Goal: Task Accomplishment & Management: Complete application form

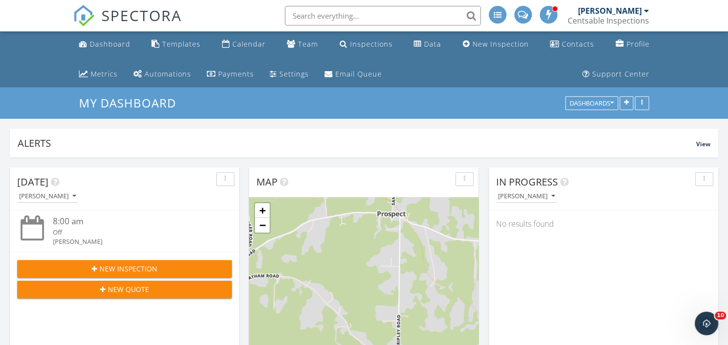
scroll to position [696, 728]
click at [97, 71] on div "Metrics" at bounding box center [104, 73] width 27 height 9
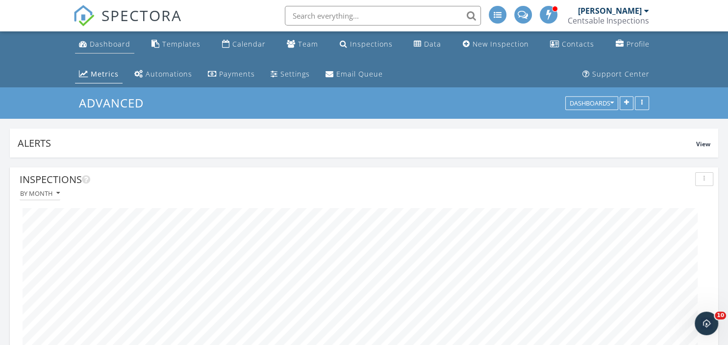
click at [113, 40] on div "Dashboard" at bounding box center [110, 43] width 41 height 9
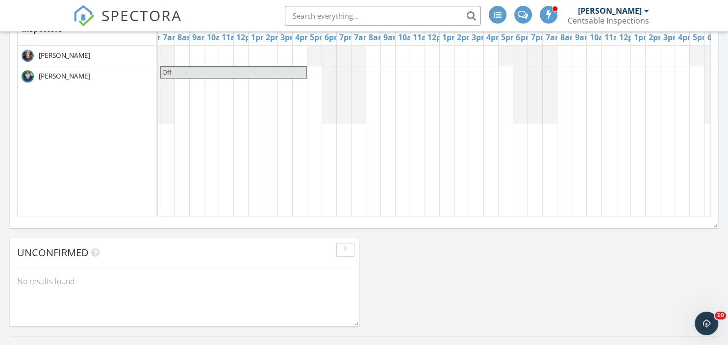
scroll to position [0, 424]
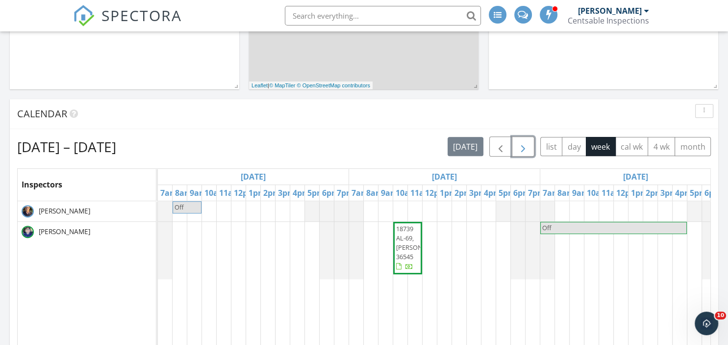
click at [521, 150] on span "button" at bounding box center [523, 147] width 12 height 12
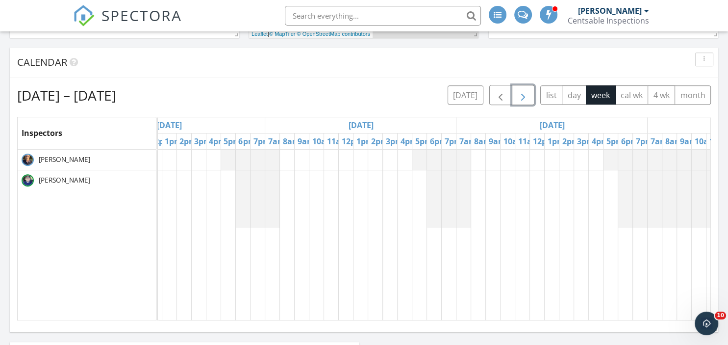
click at [526, 91] on span "button" at bounding box center [523, 95] width 12 height 12
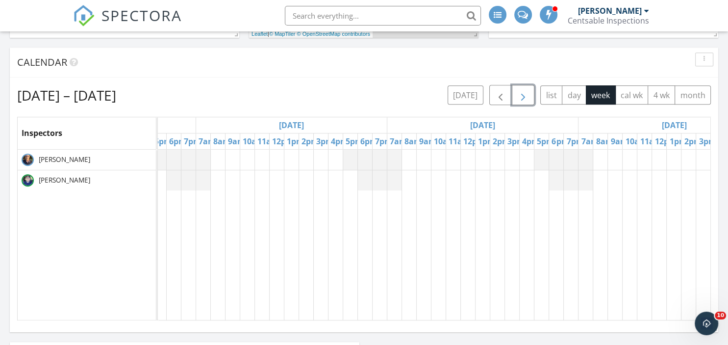
click at [217, 161] on div at bounding box center [483, 234] width 1338 height 171
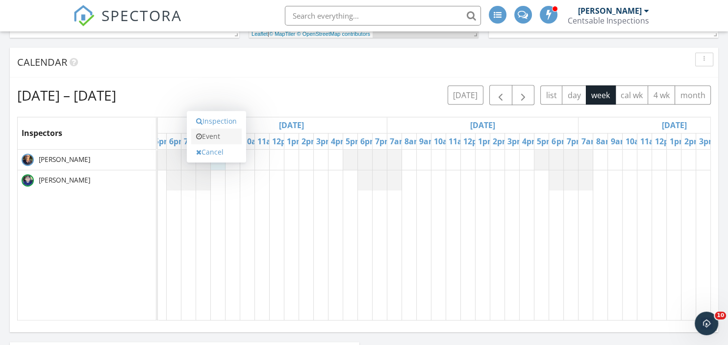
click at [219, 132] on link "Event" at bounding box center [216, 136] width 50 height 16
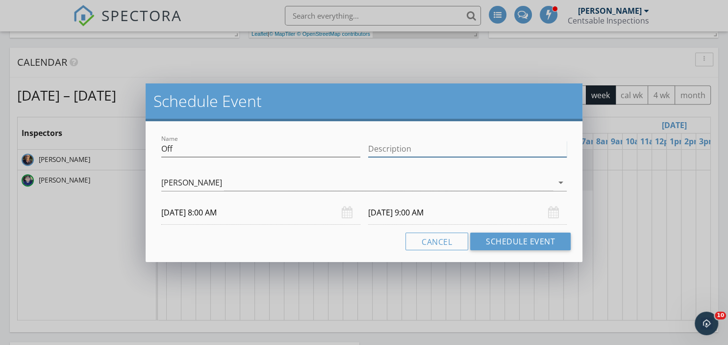
click at [374, 146] on input "Description" at bounding box center [467, 149] width 199 height 16
type input "internachi conferance"
click at [399, 218] on input "10/15/2025 9:00 AM" at bounding box center [467, 212] width 199 height 24
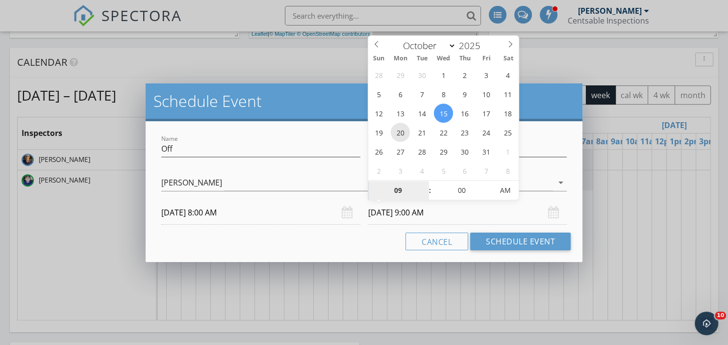
type input "10/20/2025 9:00 AM"
type input "10"
type input "10/20/2025 10:00 AM"
click at [424, 181] on span at bounding box center [424, 185] width 7 height 10
type input "11"
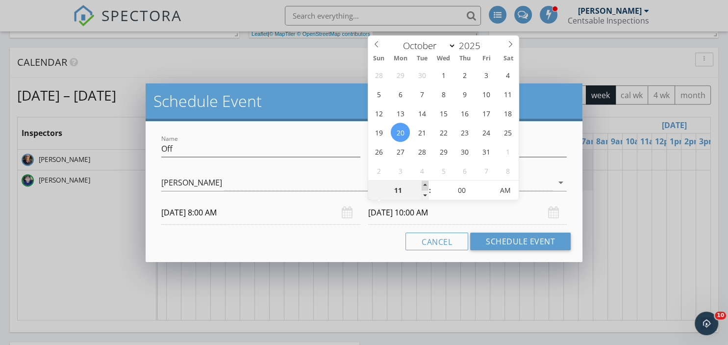
type input "10/20/2025 11:00 AM"
click at [424, 181] on span at bounding box center [424, 185] width 7 height 10
type input "12"
type input "10/20/2025 12:00 PM"
click at [424, 181] on span at bounding box center [424, 185] width 7 height 10
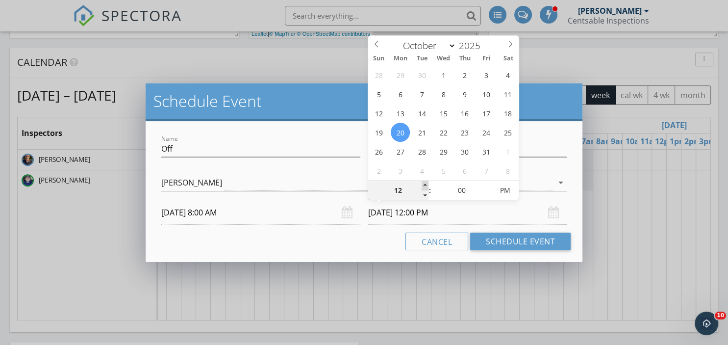
type input "01"
type input "10/20/2025 1:00 PM"
click at [424, 181] on span at bounding box center [424, 185] width 7 height 10
type input "02"
type input "10/20/2025 2:00 PM"
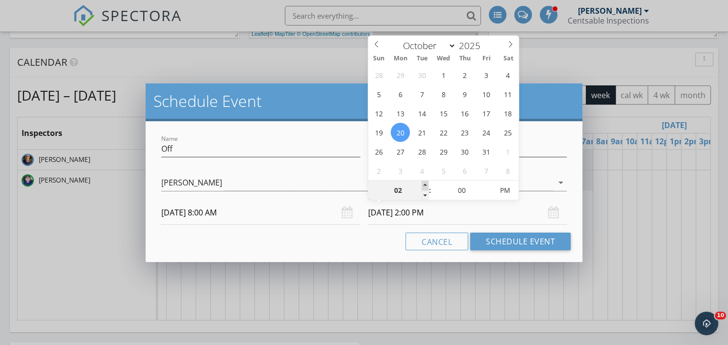
click at [424, 181] on span at bounding box center [424, 185] width 7 height 10
type input "03"
type input "10/20/2025 3:00 PM"
click at [424, 181] on span at bounding box center [424, 185] width 7 height 10
type input "04"
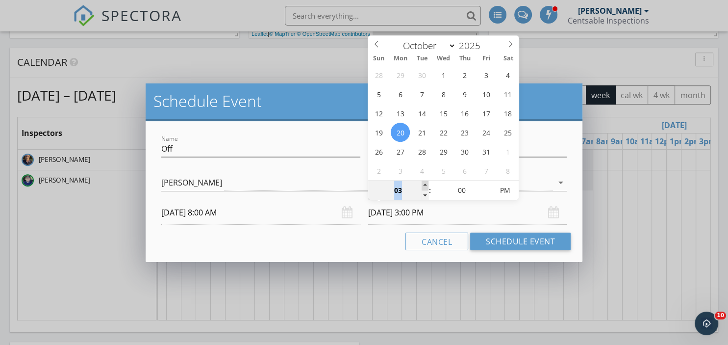
type input "10/20/2025 4:00 PM"
click at [424, 181] on span at bounding box center [424, 185] width 7 height 10
type input "05"
type input "10/20/2025 5:00 PM"
click at [424, 181] on span at bounding box center [424, 185] width 7 height 10
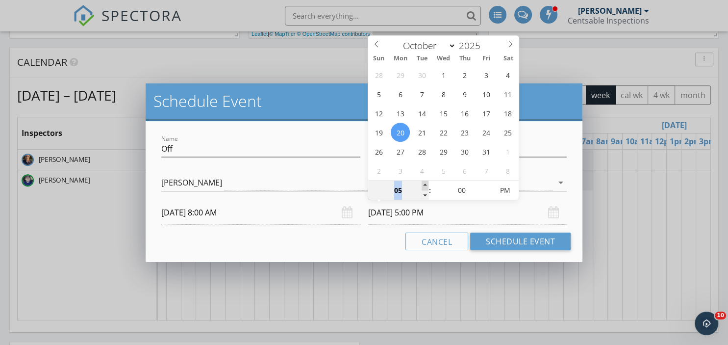
type input "06"
type input "10/20/2025 6:00 PM"
click at [424, 181] on span at bounding box center [424, 185] width 7 height 10
type input "07"
type input "10/20/2025 7:00 PM"
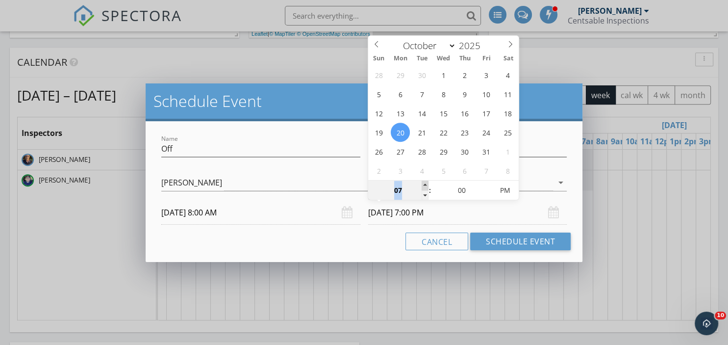
click at [424, 181] on span at bounding box center [424, 185] width 7 height 10
type input "08"
type input "10/20/2025 8:00 PM"
click at [422, 183] on span at bounding box center [424, 185] width 7 height 10
type input "07"
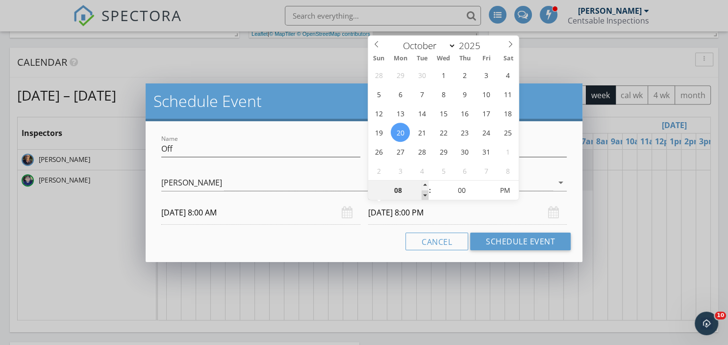
type input "10/20/2025 7:00 PM"
click at [425, 196] on span at bounding box center [424, 195] width 7 height 10
type input "06"
type input "10/20/2025 6:00 PM"
click at [425, 196] on span at bounding box center [424, 195] width 7 height 10
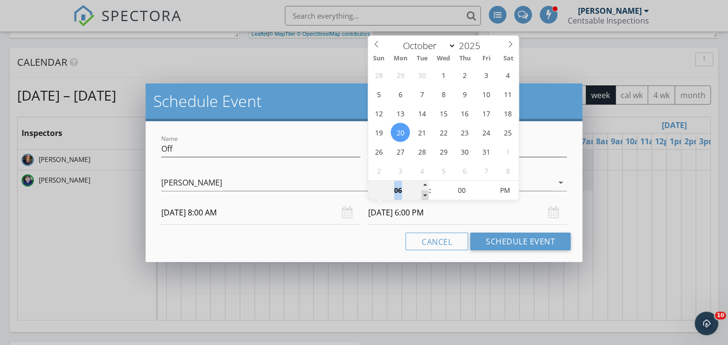
type input "05"
type input "10/20/2025 5:00 PM"
click at [425, 196] on span at bounding box center [424, 195] width 7 height 10
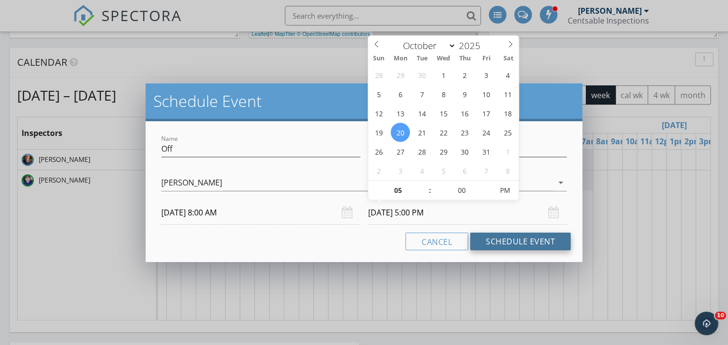
click at [532, 244] on button "Schedule Event" at bounding box center [520, 241] width 100 height 18
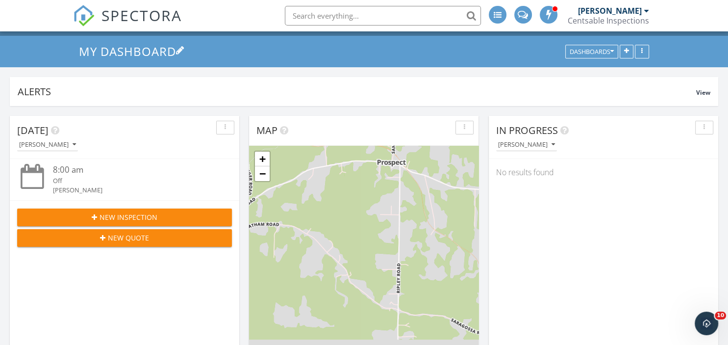
scroll to position [0, 0]
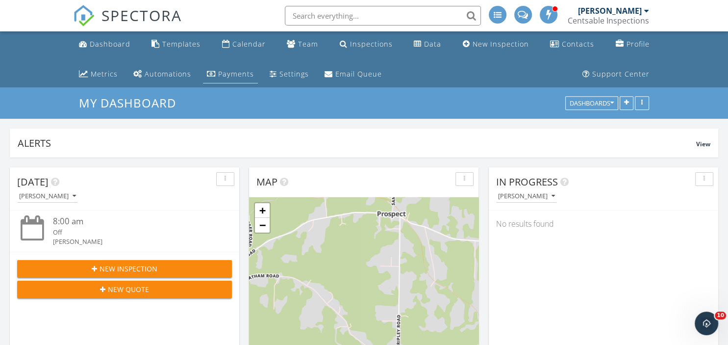
click at [240, 73] on div "Payments" at bounding box center [236, 73] width 36 height 9
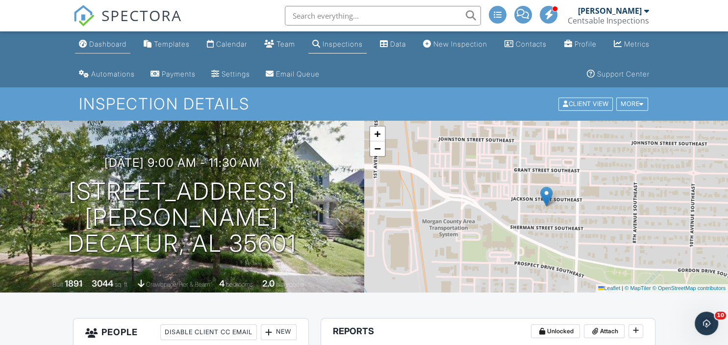
click at [101, 45] on div "Dashboard" at bounding box center [107, 44] width 37 height 8
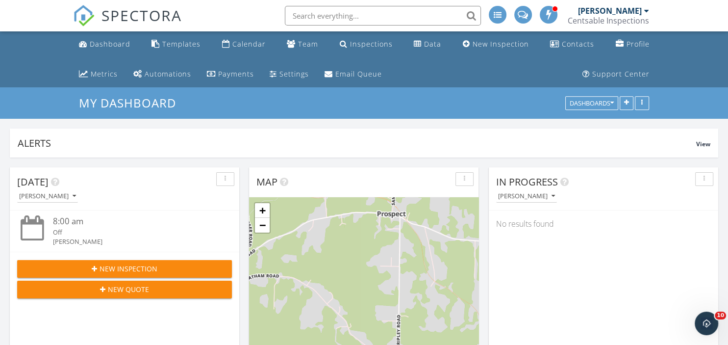
scroll to position [696, 728]
